Goal: Manage account settings

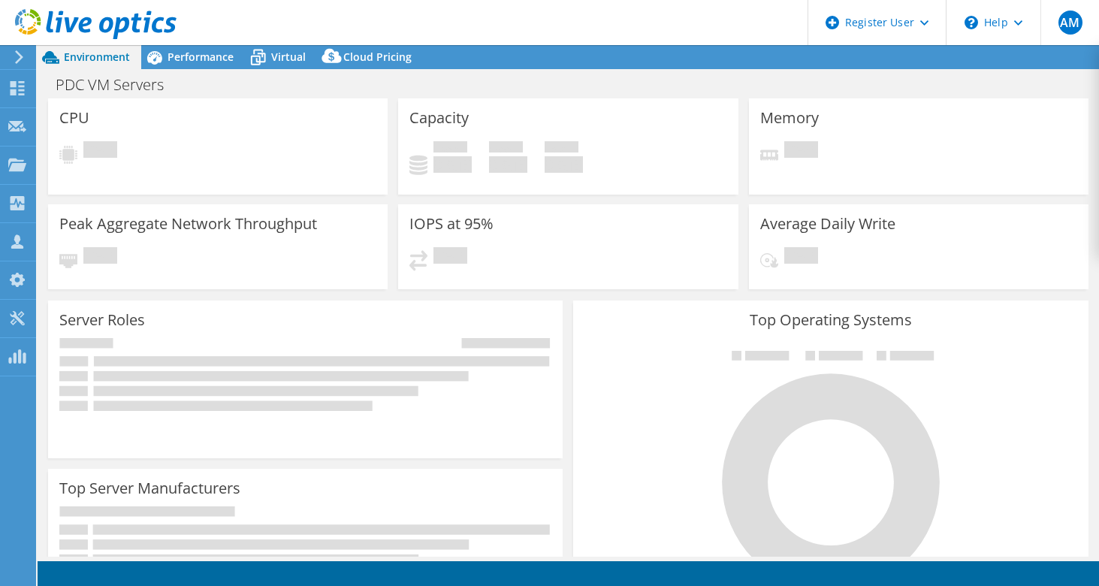
select select "USWest"
select select "USD"
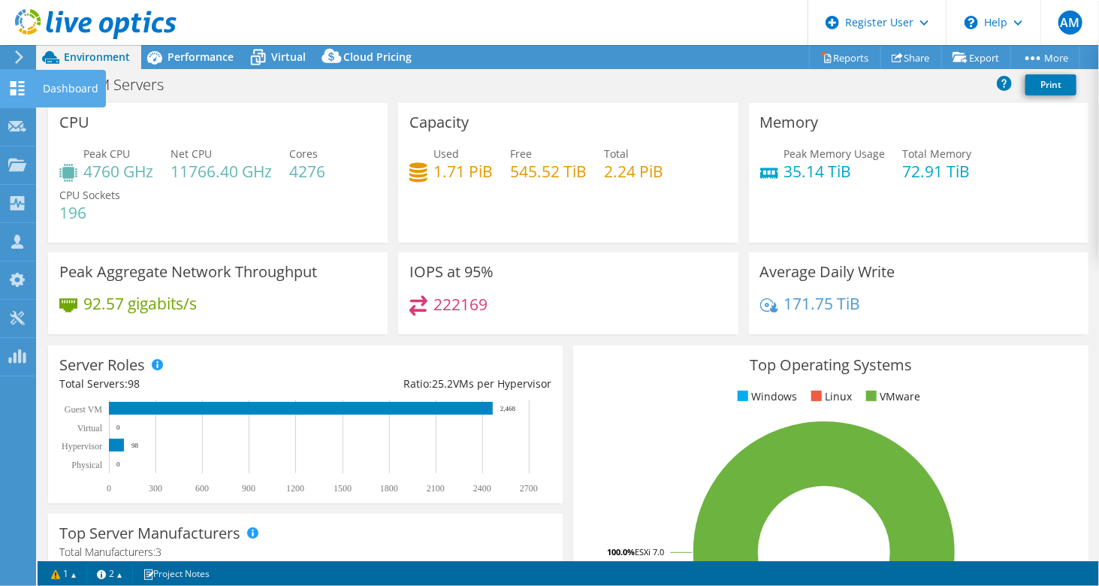
click at [18, 93] on icon at bounding box center [17, 88] width 18 height 14
